Goal: Information Seeking & Learning: Learn about a topic

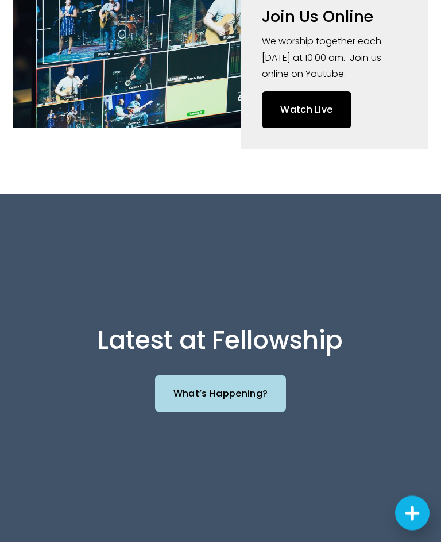
scroll to position [788, 0]
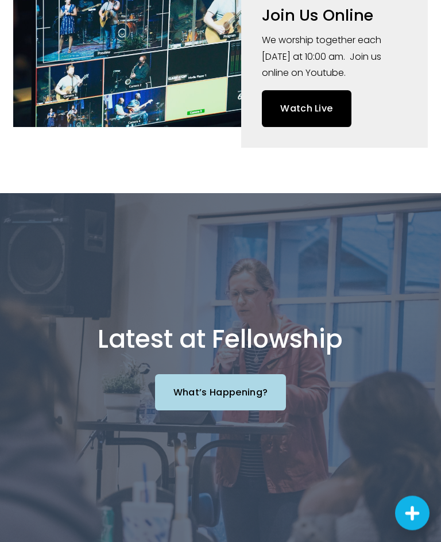
click at [246, 391] on link "What’s Happening?" at bounding box center [221, 393] width 132 height 36
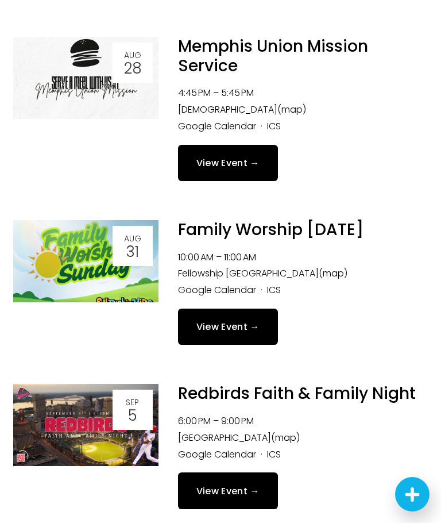
scroll to position [317, 0]
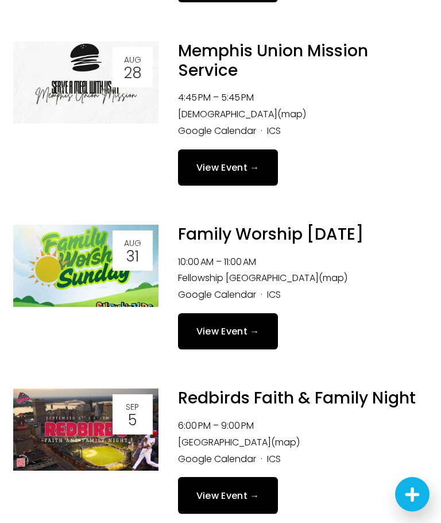
click at [340, 345] on div "Family Worship Sunday Sunday, August 31, 2025 10:00 AM 11:00 AM Fellowship Memp…" at bounding box center [293, 287] width 269 height 125
click at [245, 342] on link "View Event →" at bounding box center [228, 331] width 100 height 36
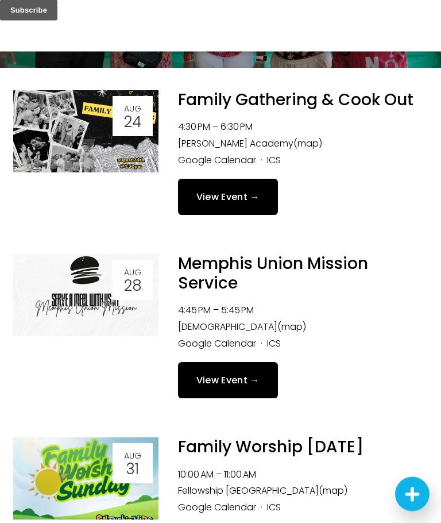
scroll to position [96, 0]
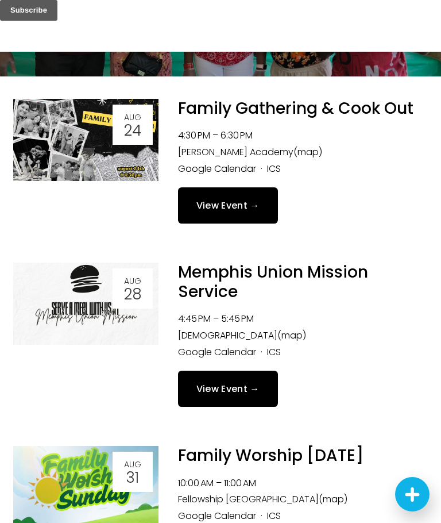
click at [250, 213] on link "View Event →" at bounding box center [228, 205] width 100 height 36
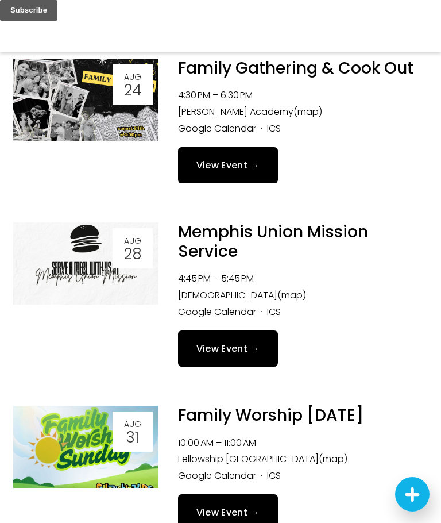
scroll to position [0, 0]
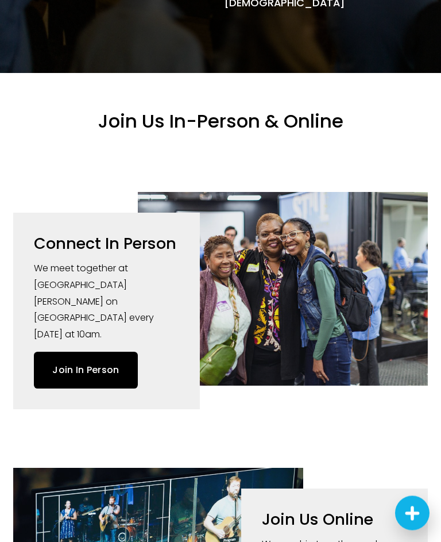
scroll to position [286, 0]
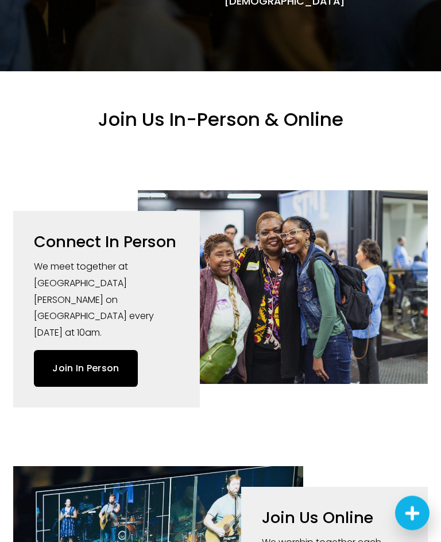
click at [113, 350] on link "Join In Person" at bounding box center [86, 368] width 104 height 36
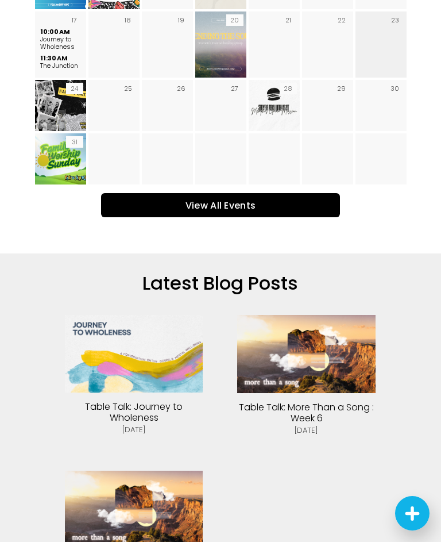
scroll to position [2488, 0]
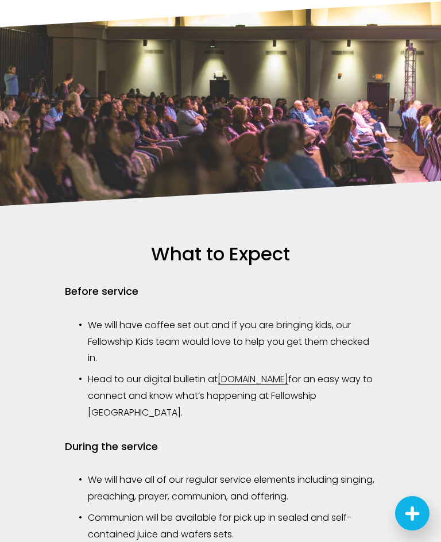
scroll to position [620, 0]
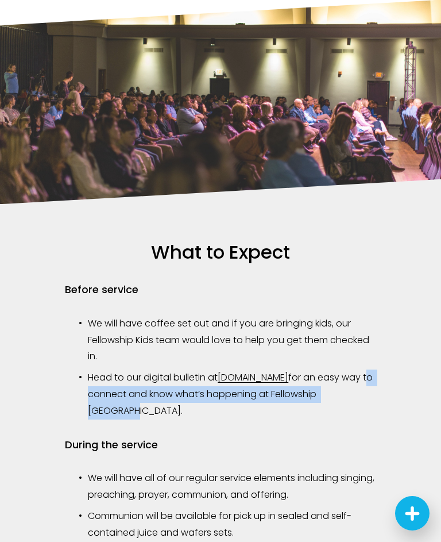
click at [407, 353] on div "What to Expect Before service We will have coffee set out and if you are bringi…" at bounding box center [220, 472] width 441 height 537
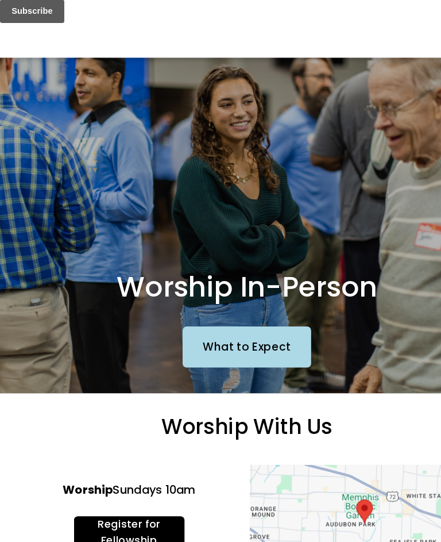
scroll to position [0, 0]
